Goal: Find specific page/section: Find specific page/section

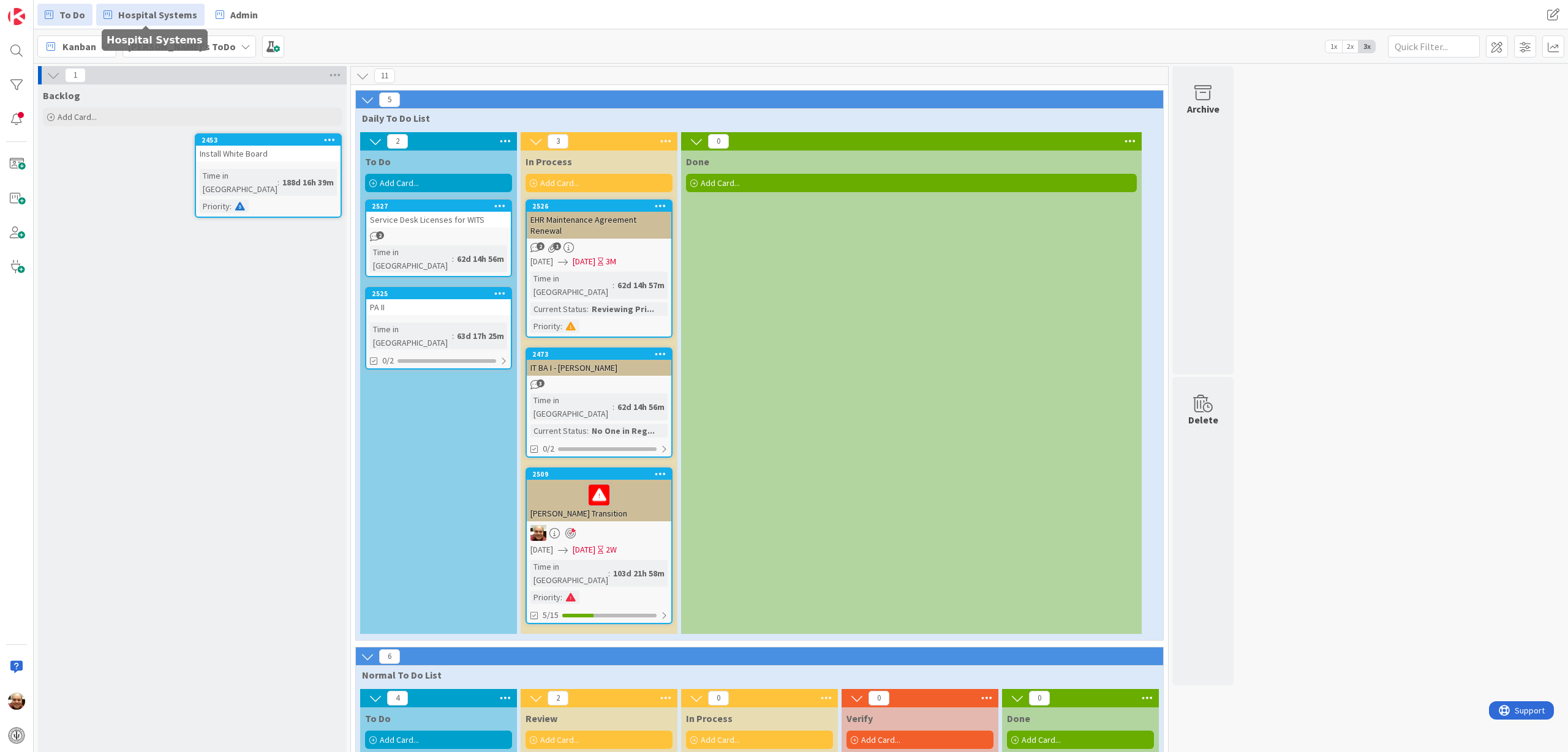
click at [147, 15] on span "Hospital Systems" at bounding box center [157, 15] width 79 height 15
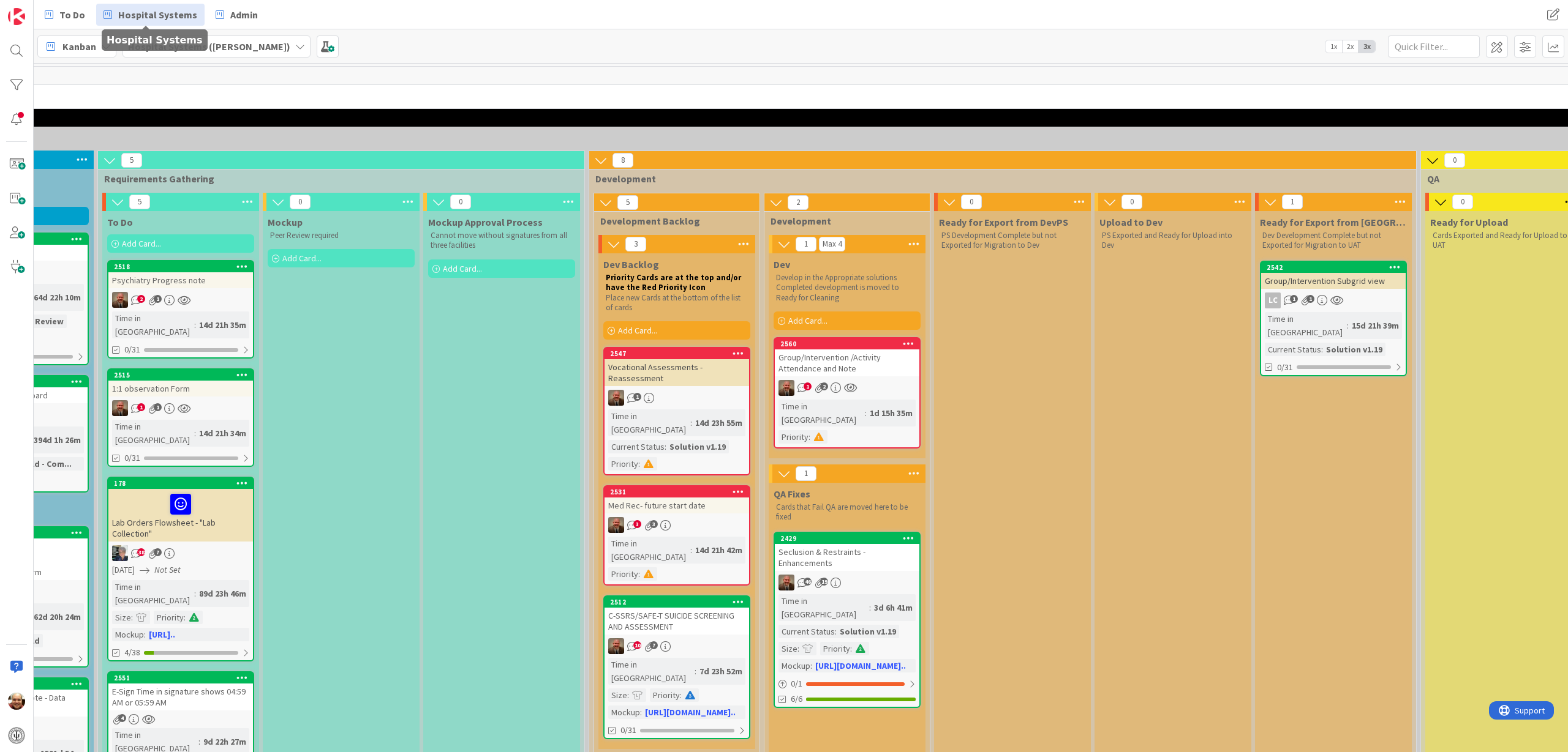
scroll to position [0, 650]
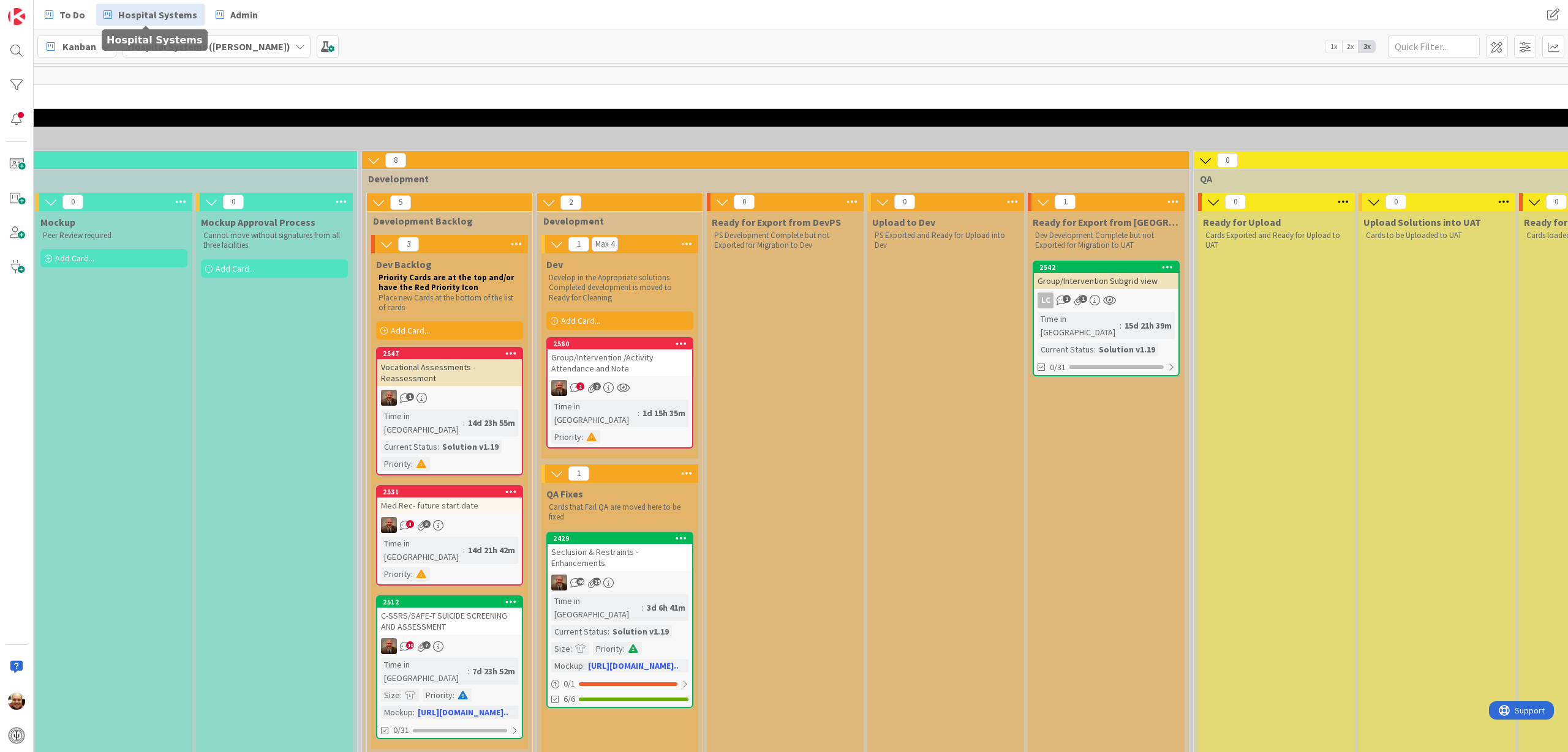
click at [608, 364] on div "Group/Intervention /Activity Attendance and Note" at bounding box center [619, 363] width 144 height 27
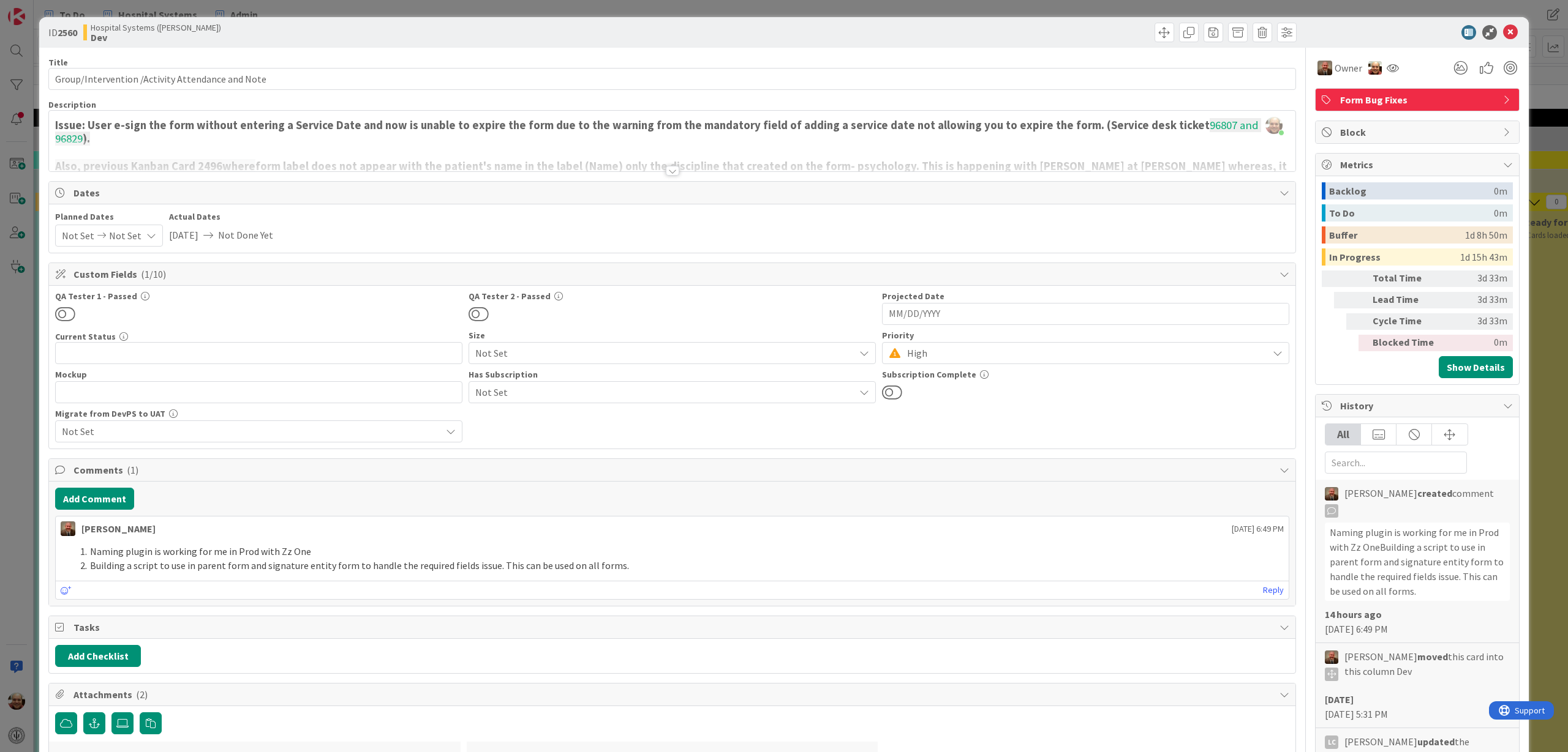
scroll to position [77, 0]
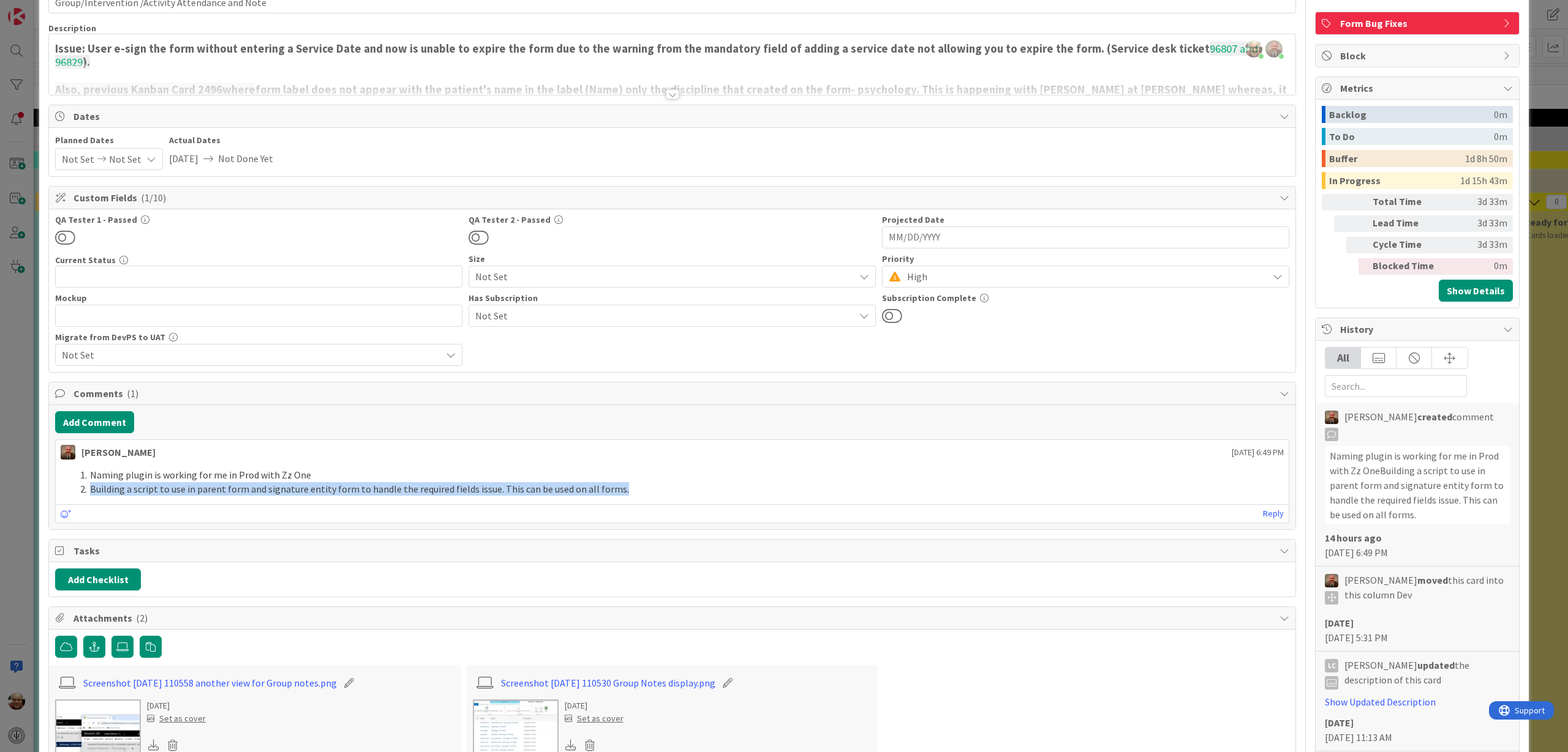
drag, startPoint x: 90, startPoint y: 491, endPoint x: 616, endPoint y: 487, distance: 526.0
click at [616, 487] on li "Building a script to use in parent form and signature entity form to handle the…" at bounding box center [679, 489] width 1208 height 14
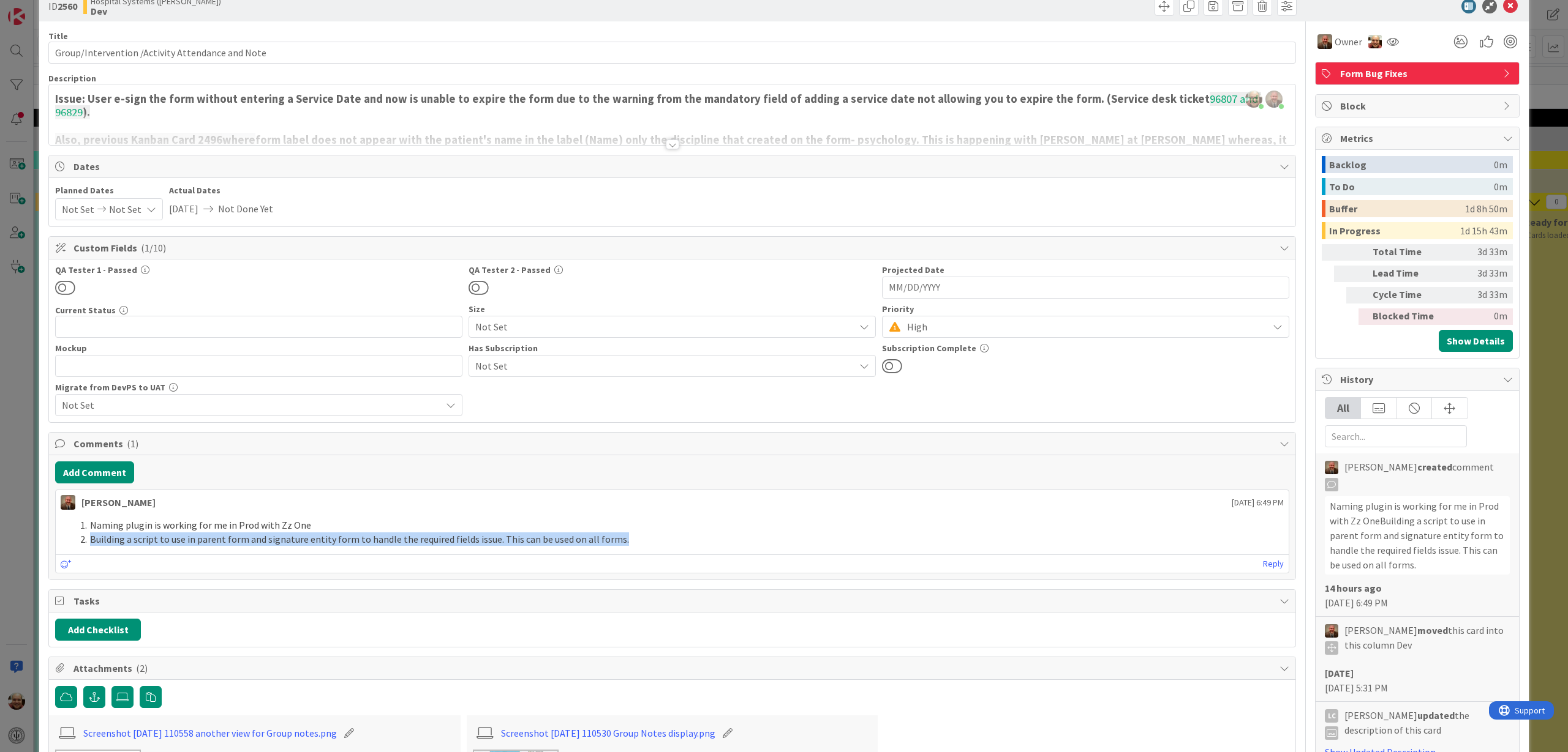
scroll to position [0, 0]
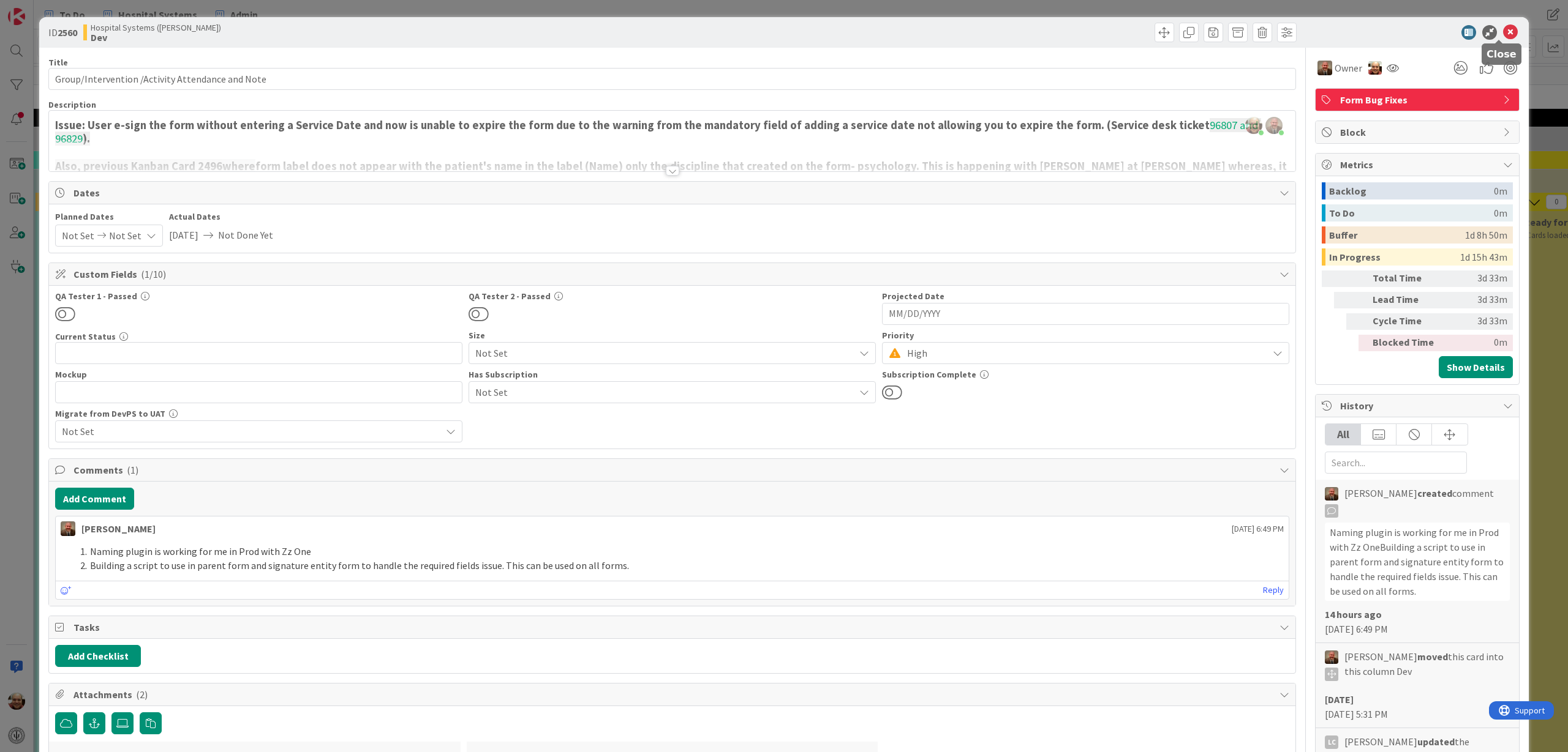
click at [1503, 35] on icon at bounding box center [1510, 32] width 15 height 15
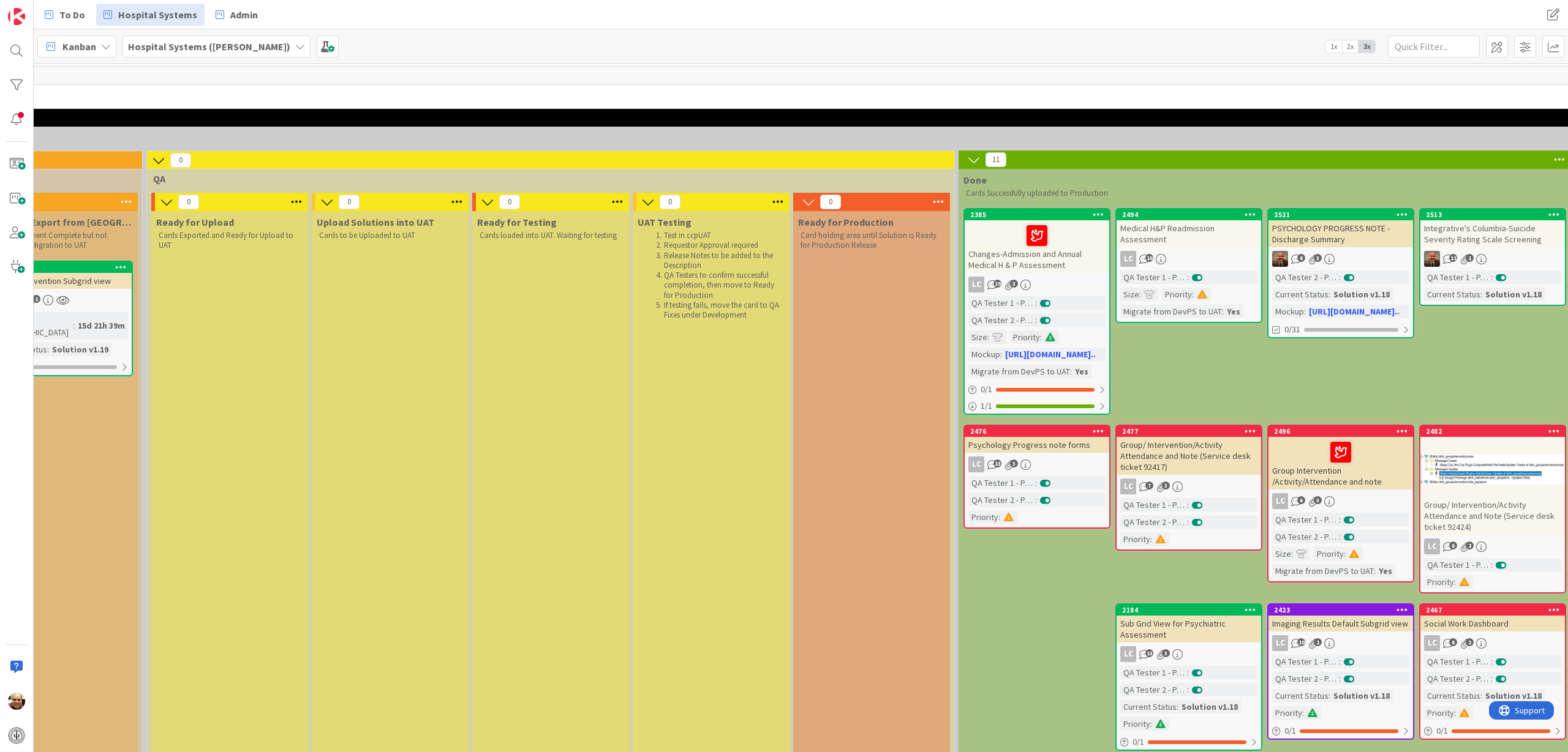
scroll to position [0, 1820]
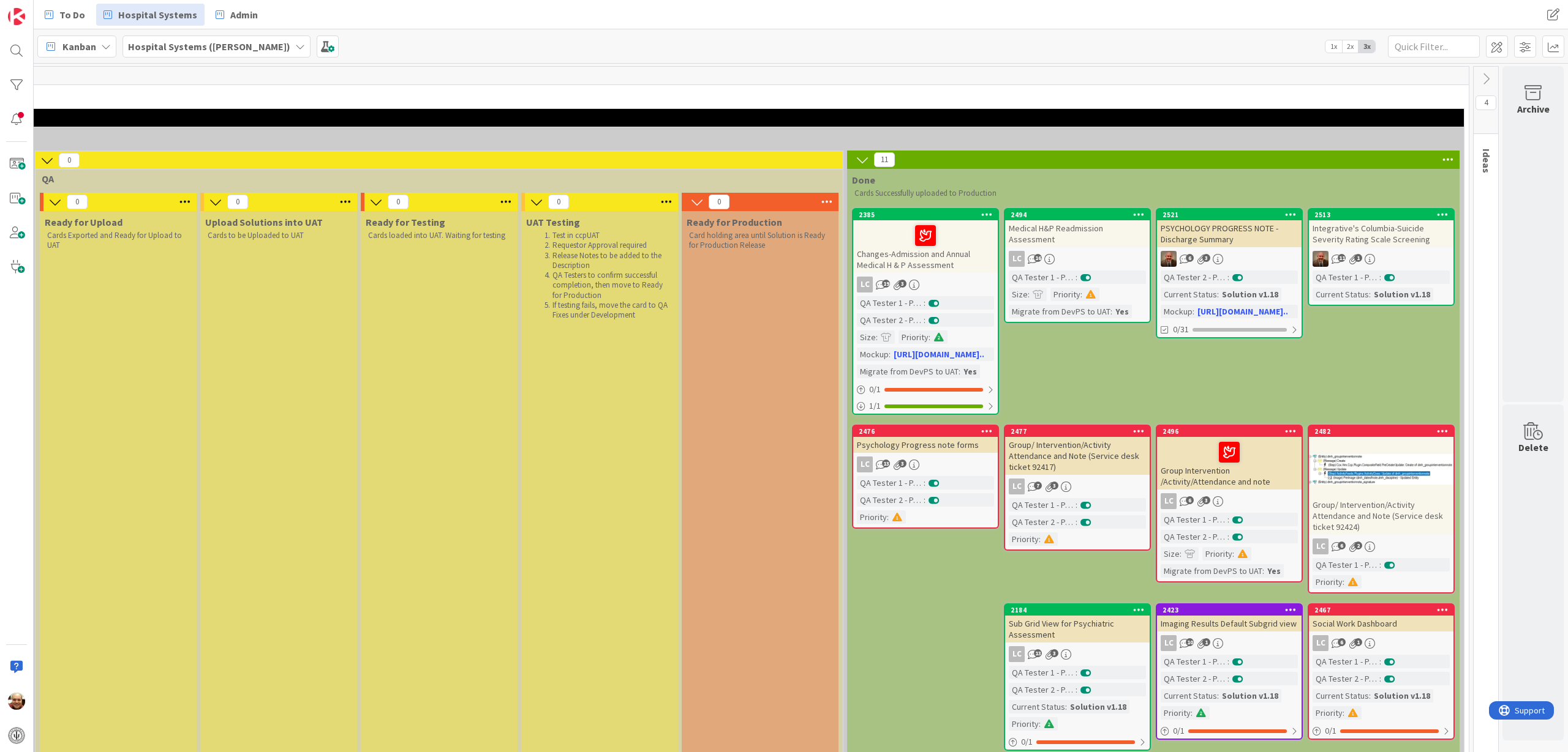
click at [1480, 162] on span "Ideas" at bounding box center [1486, 161] width 12 height 25
click at [1479, 83] on icon at bounding box center [1486, 79] width 14 height 14
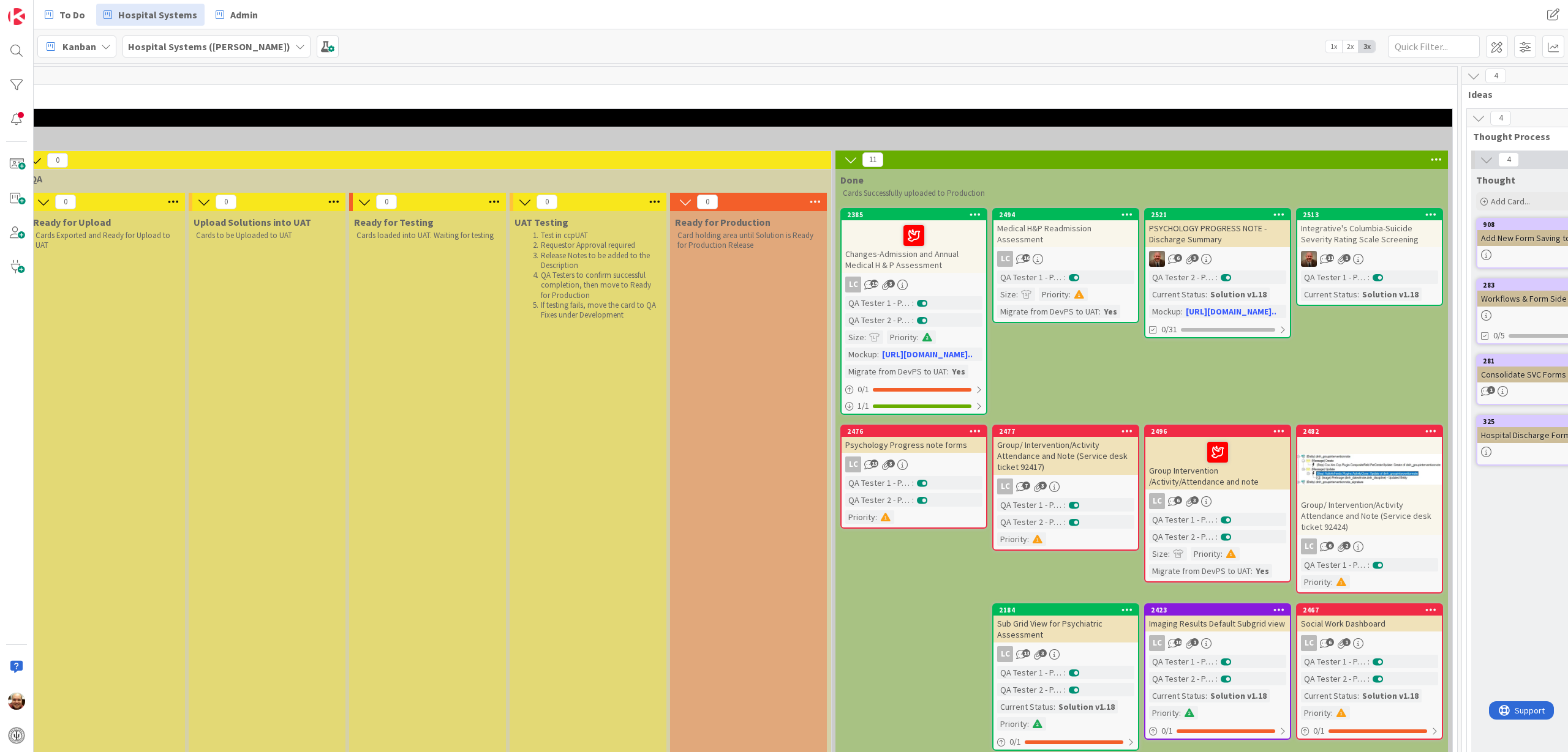
scroll to position [0, 2030]
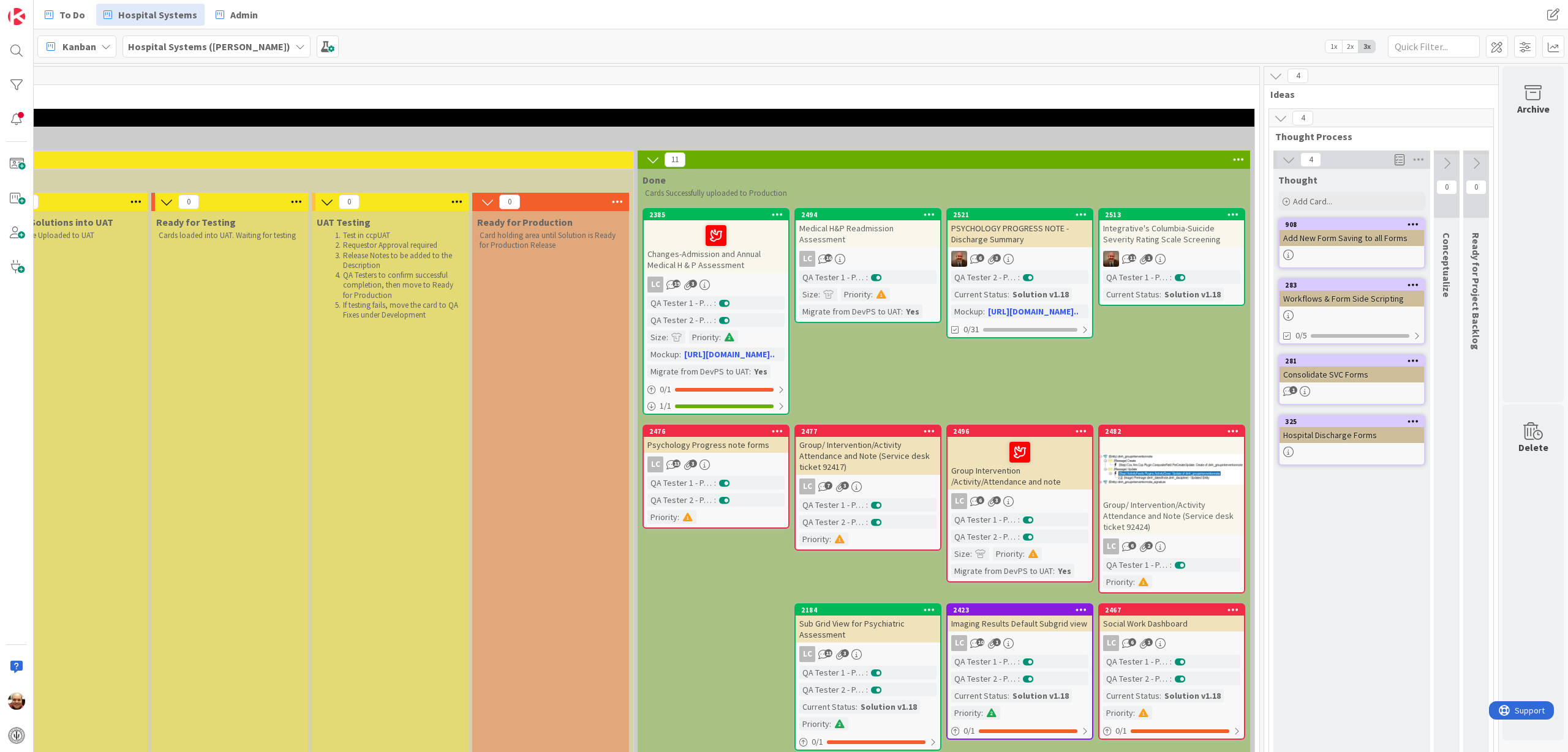
click at [1373, 239] on div "Add New Form Saving to all Forms" at bounding box center [1352, 237] width 144 height 16
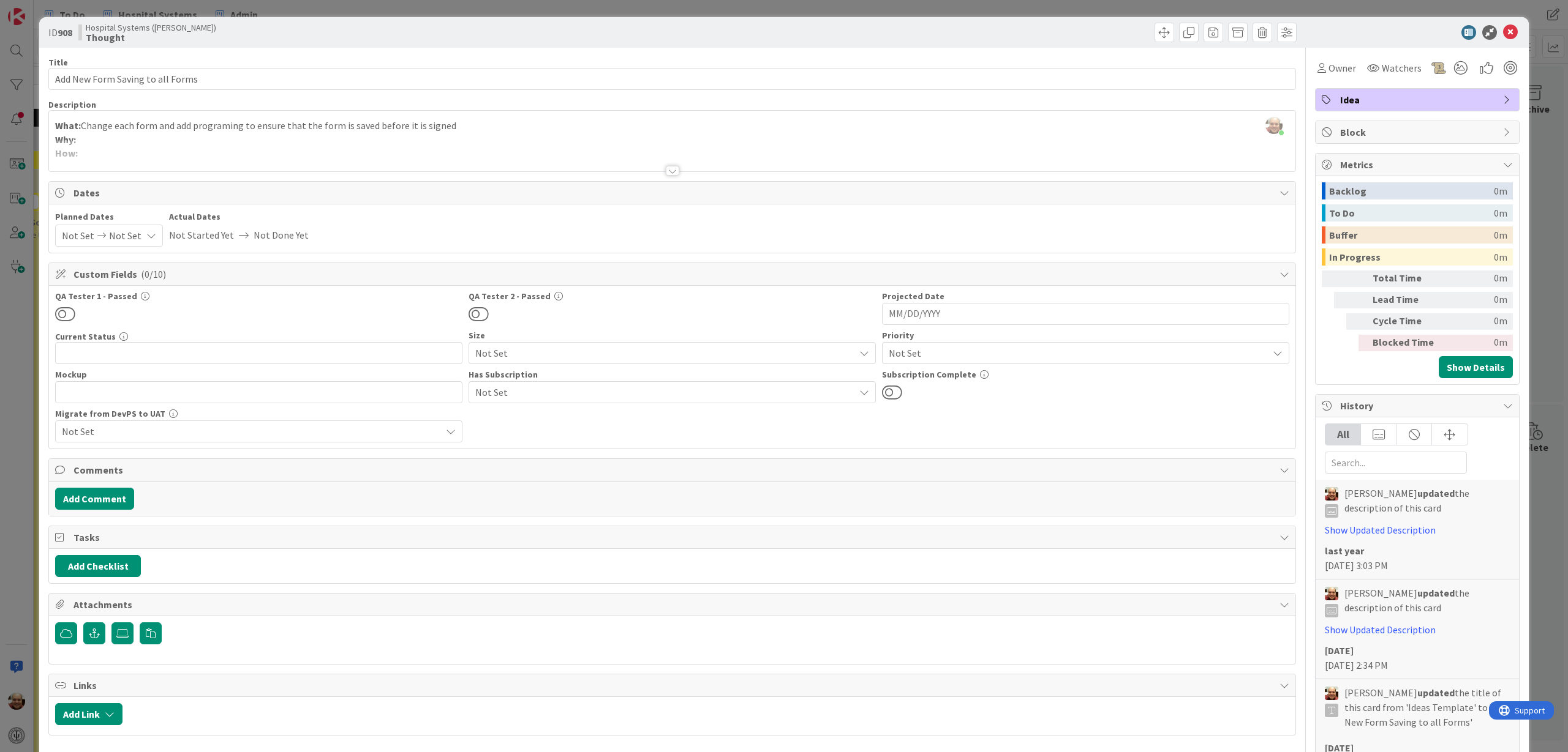
click at [670, 171] on div at bounding box center [673, 171] width 14 height 10
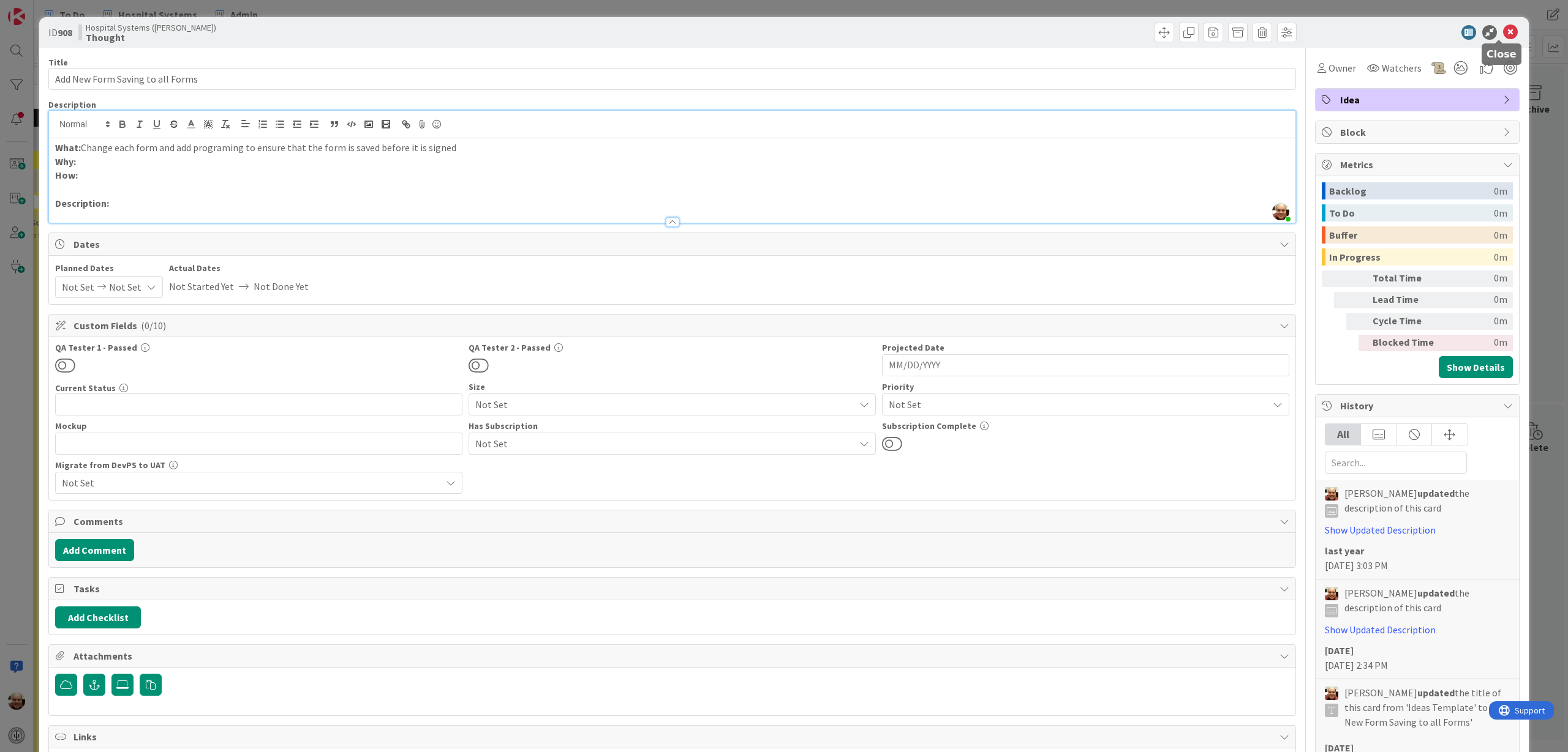
click at [1503, 27] on icon at bounding box center [1510, 32] width 15 height 15
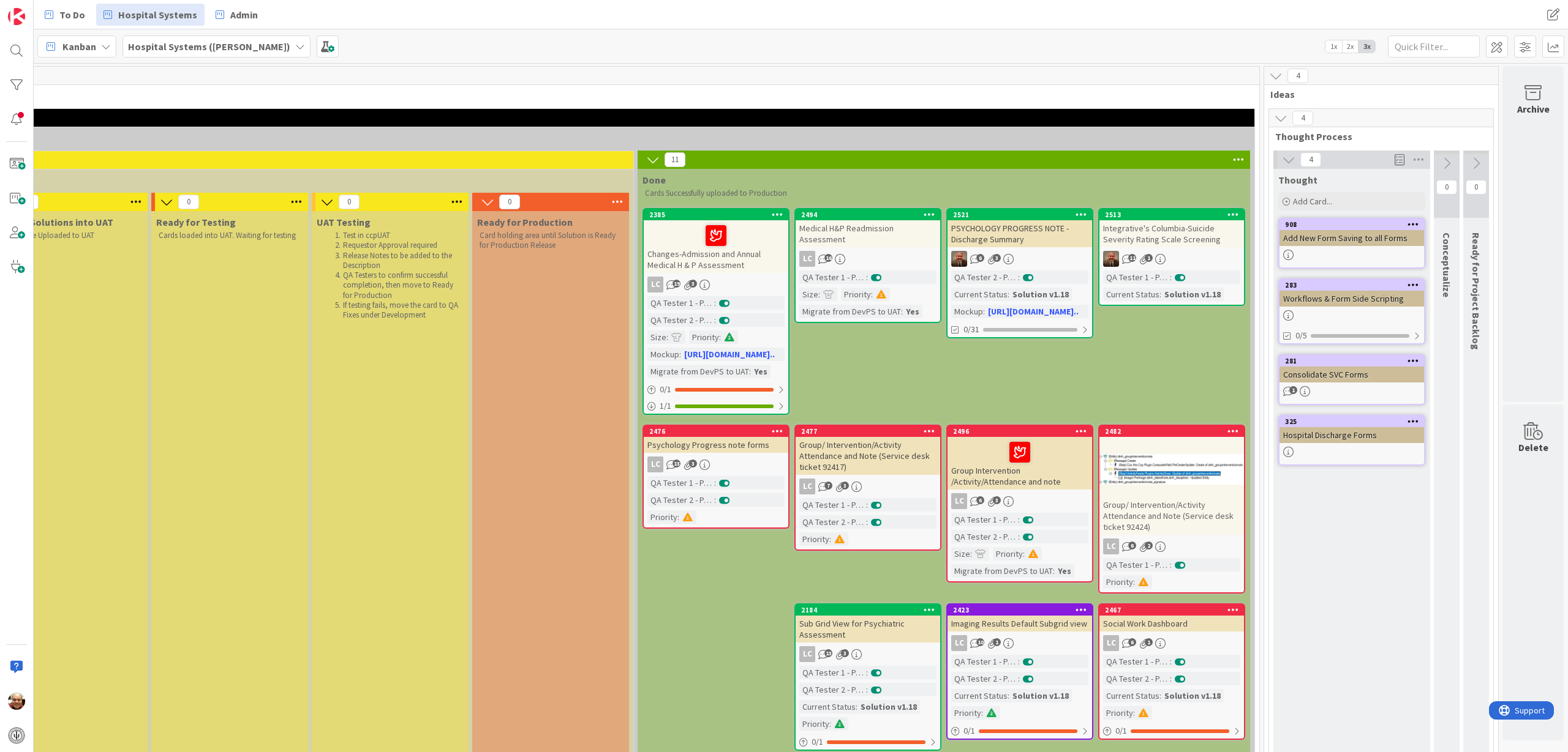
click at [1269, 74] on icon at bounding box center [1276, 76] width 14 height 14
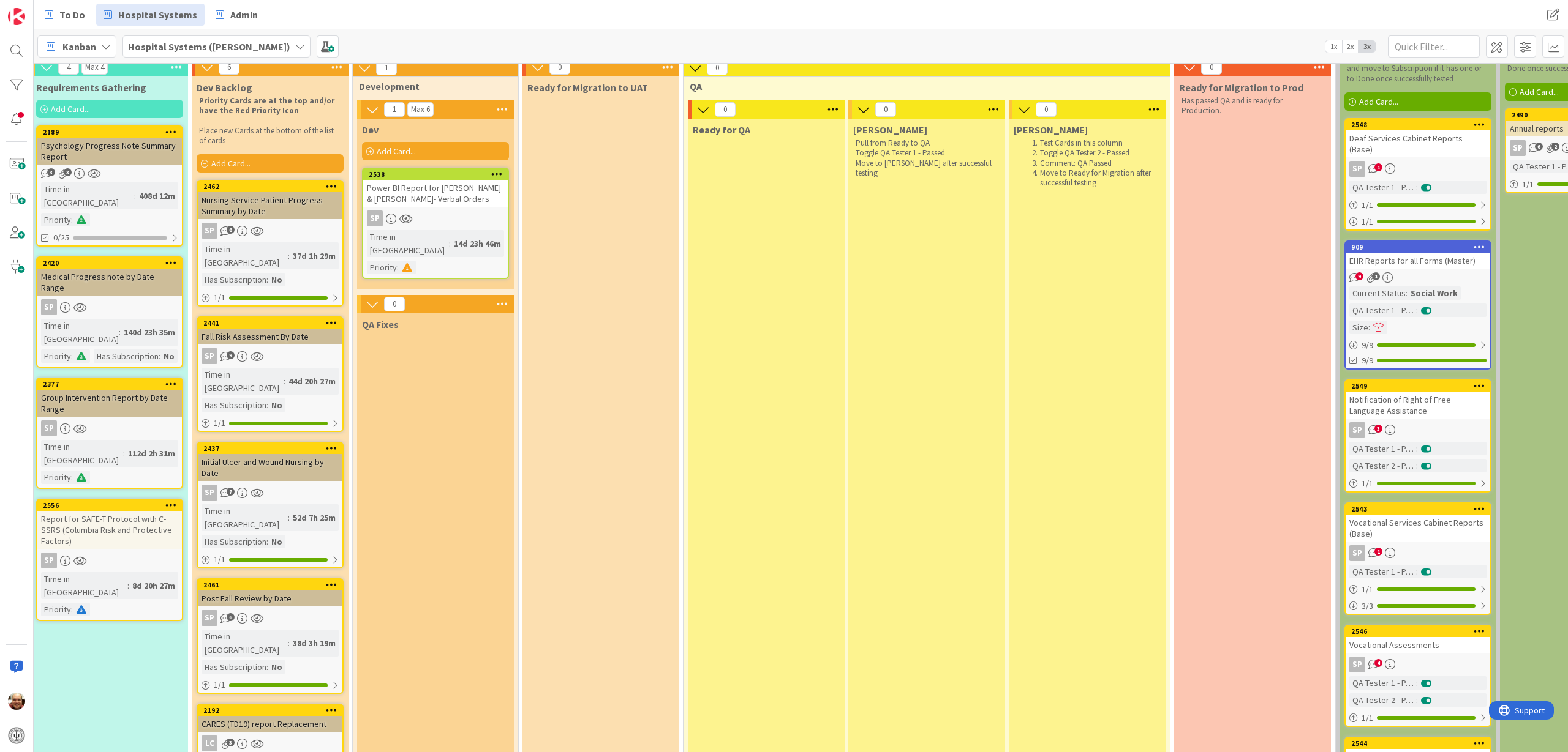
scroll to position [1683, 342]
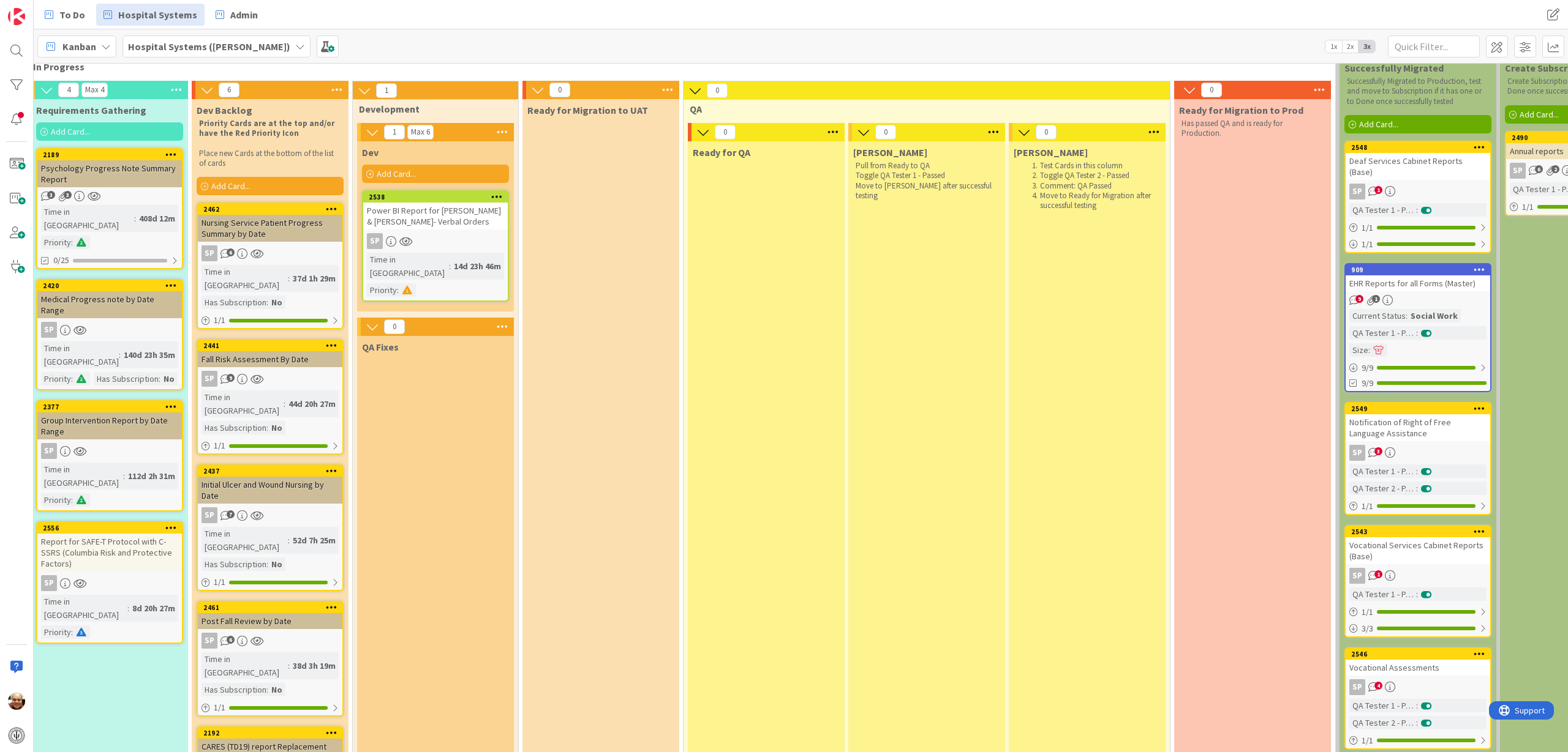
click at [595, 300] on div "Ready for Migration to UAT" at bounding box center [601, 600] width 157 height 1003
